Goal: Navigation & Orientation: Find specific page/section

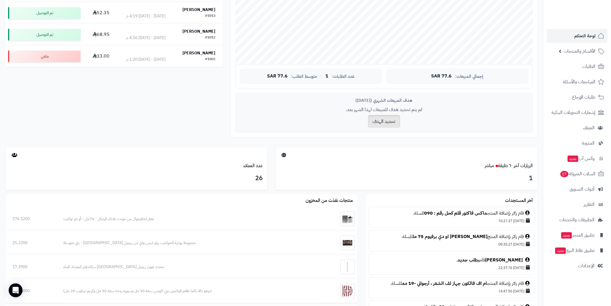
scroll to position [160, 0]
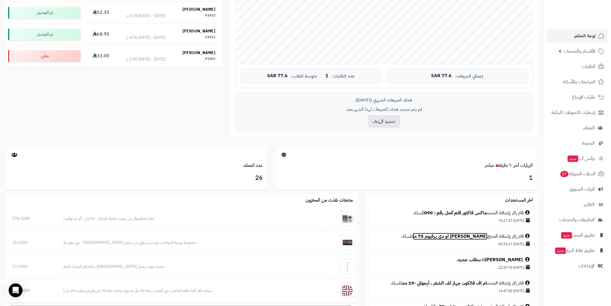
click at [438, 236] on link "بارفيومز دي مارلي ميليورا نسائي او دي برفيوم 75 مل" at bounding box center [450, 235] width 75 height 7
click at [507, 104] on div "هدف المبيعات الشهري (سبتمبر 2025) لم يتم تحديد هدف للمبيعات لهذا الشهر بعد. تحد…" at bounding box center [384, 112] width 298 height 40
click at [513, 103] on div "هدف المبيعات الشهري (سبتمبر 2025) لم يتم تحديد هدف للمبيعات لهذا الشهر بعد. تحد…" at bounding box center [384, 112] width 298 height 40
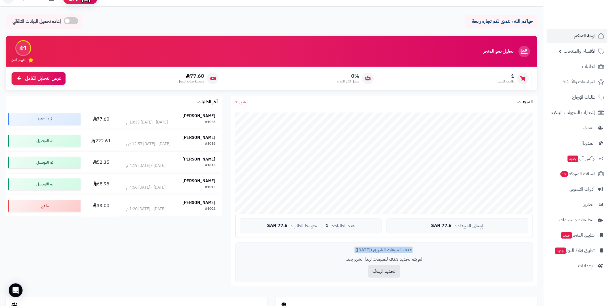
scroll to position [0, 0]
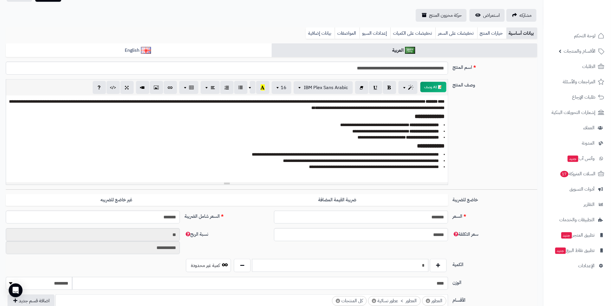
scroll to position [21, 0]
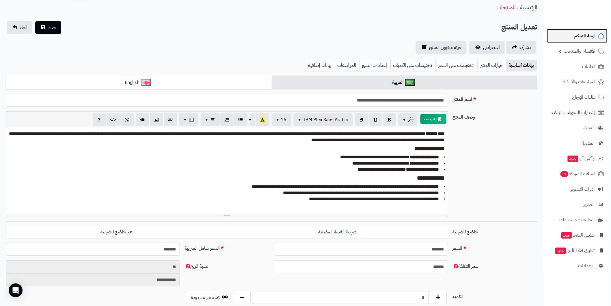
click at [590, 32] on span "لوحة التحكم" at bounding box center [585, 36] width 21 height 8
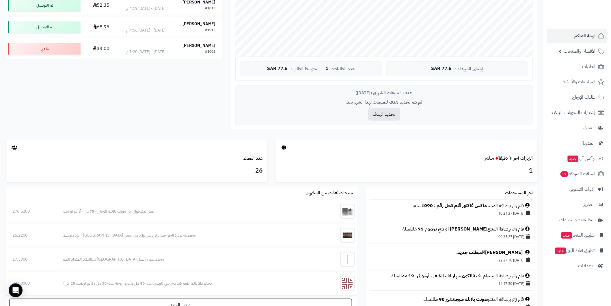
scroll to position [223, 0]
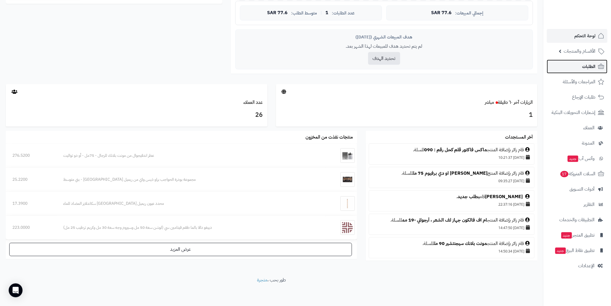
click at [582, 64] on link "الطلبات" at bounding box center [577, 66] width 61 height 14
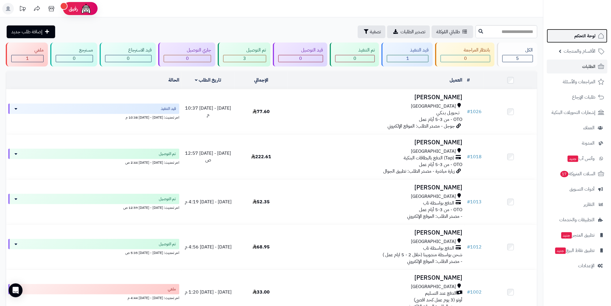
click at [579, 34] on span "لوحة التحكم" at bounding box center [585, 36] width 21 height 8
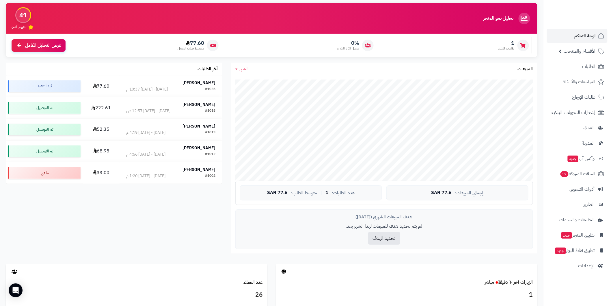
scroll to position [192, 0]
